Goal: Navigation & Orientation: Find specific page/section

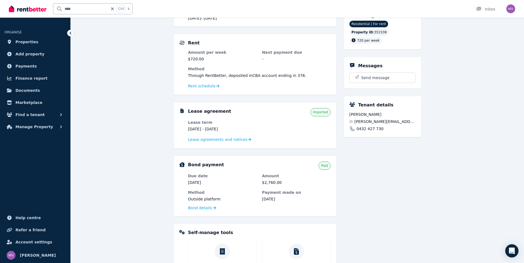
scroll to position [87, 0]
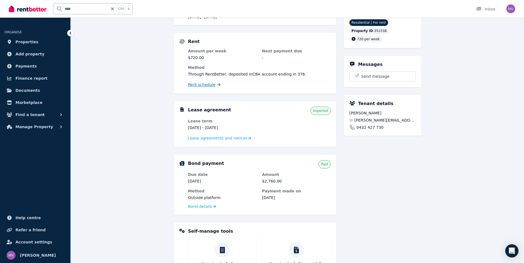
click at [204, 85] on span "Rent schedule" at bounding box center [201, 85] width 27 height 6
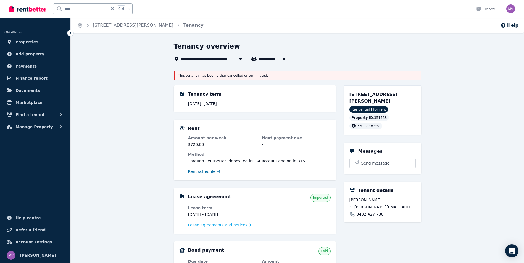
click at [206, 171] on span "Rent schedule" at bounding box center [201, 172] width 27 height 6
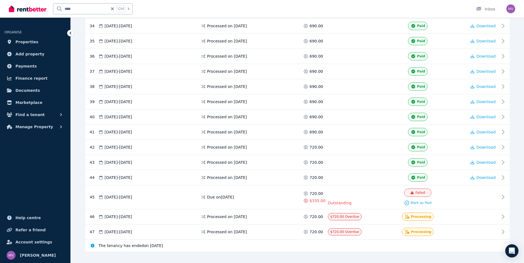
scroll to position [617, 0]
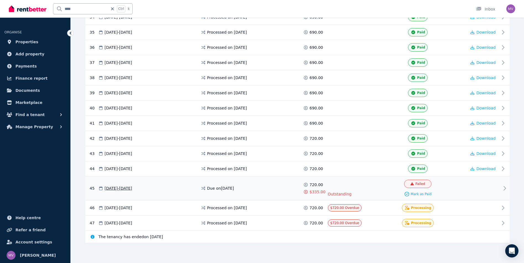
click at [505, 188] on icon at bounding box center [504, 188] width 7 height 7
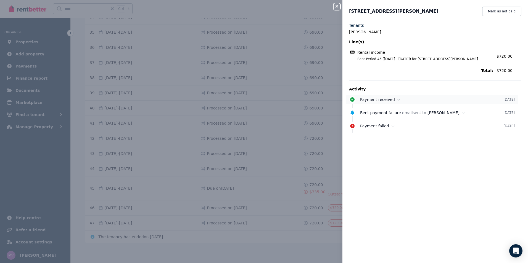
click at [397, 100] on icon at bounding box center [398, 100] width 3 height 4
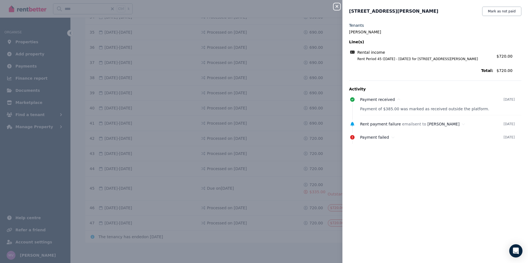
click at [337, 7] on icon "button" at bounding box center [336, 6] width 3 height 3
